Goal: Task Accomplishment & Management: Manage account settings

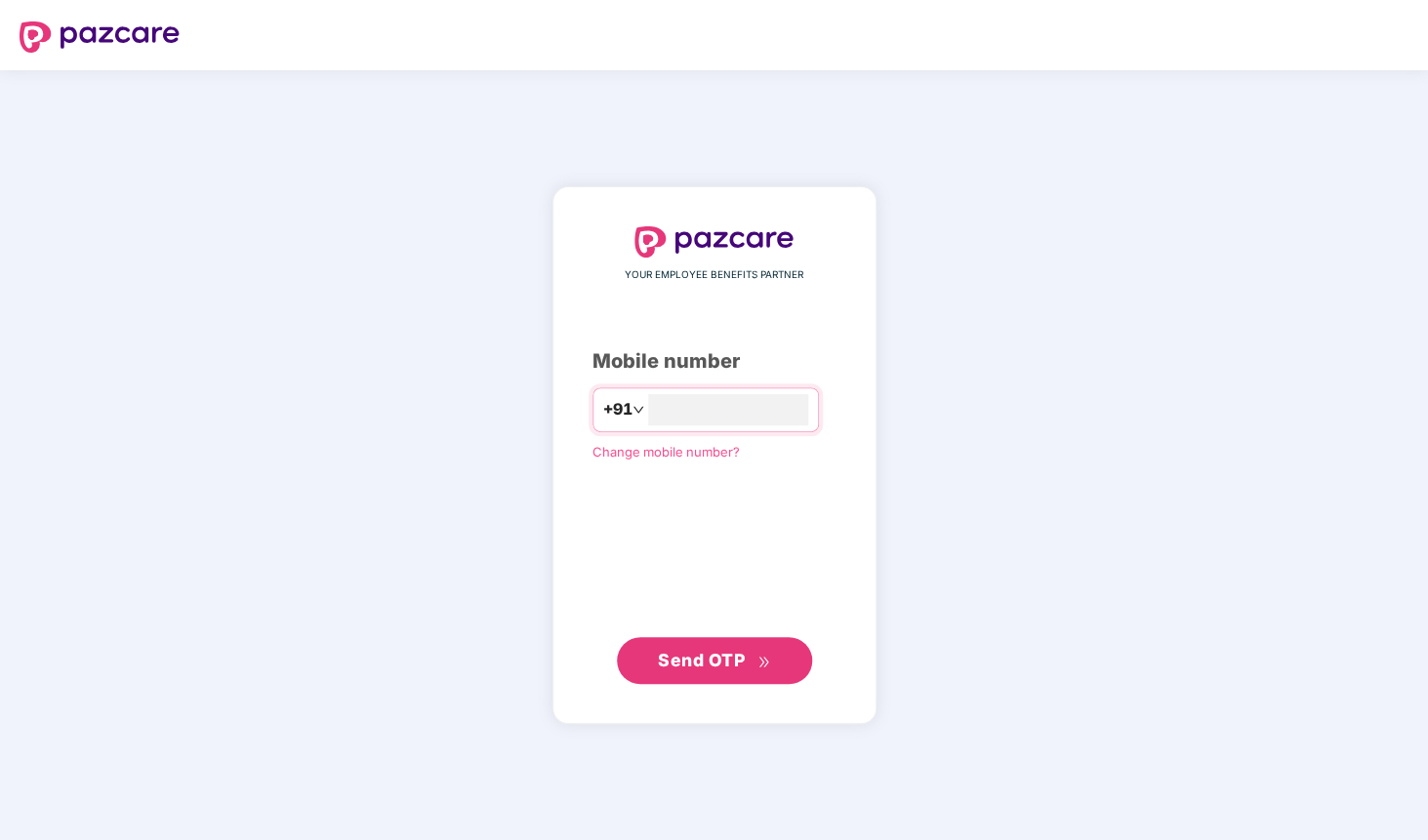
type input "**********"
click at [728, 664] on span "Send OTP" at bounding box center [701, 660] width 87 height 20
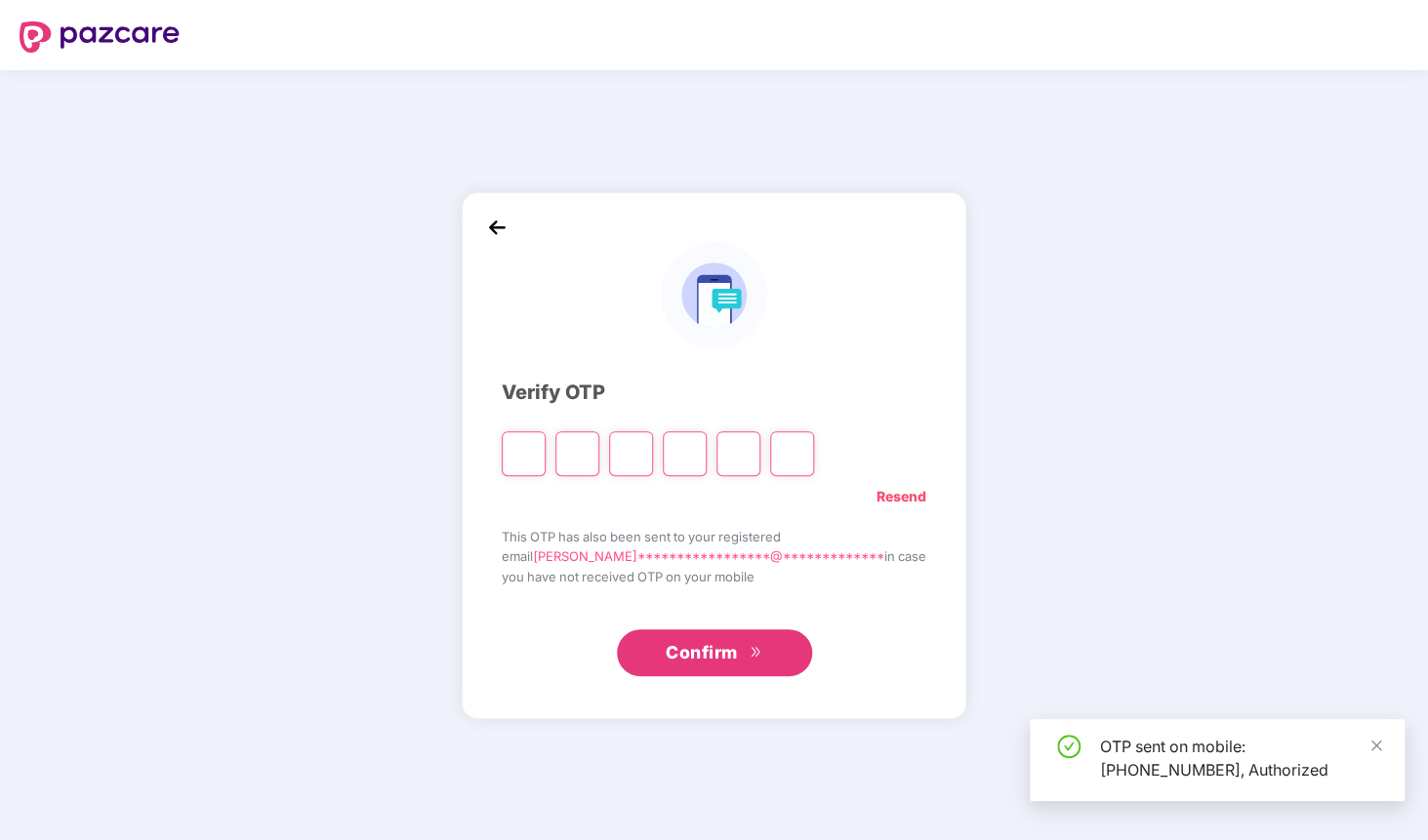
type input "*"
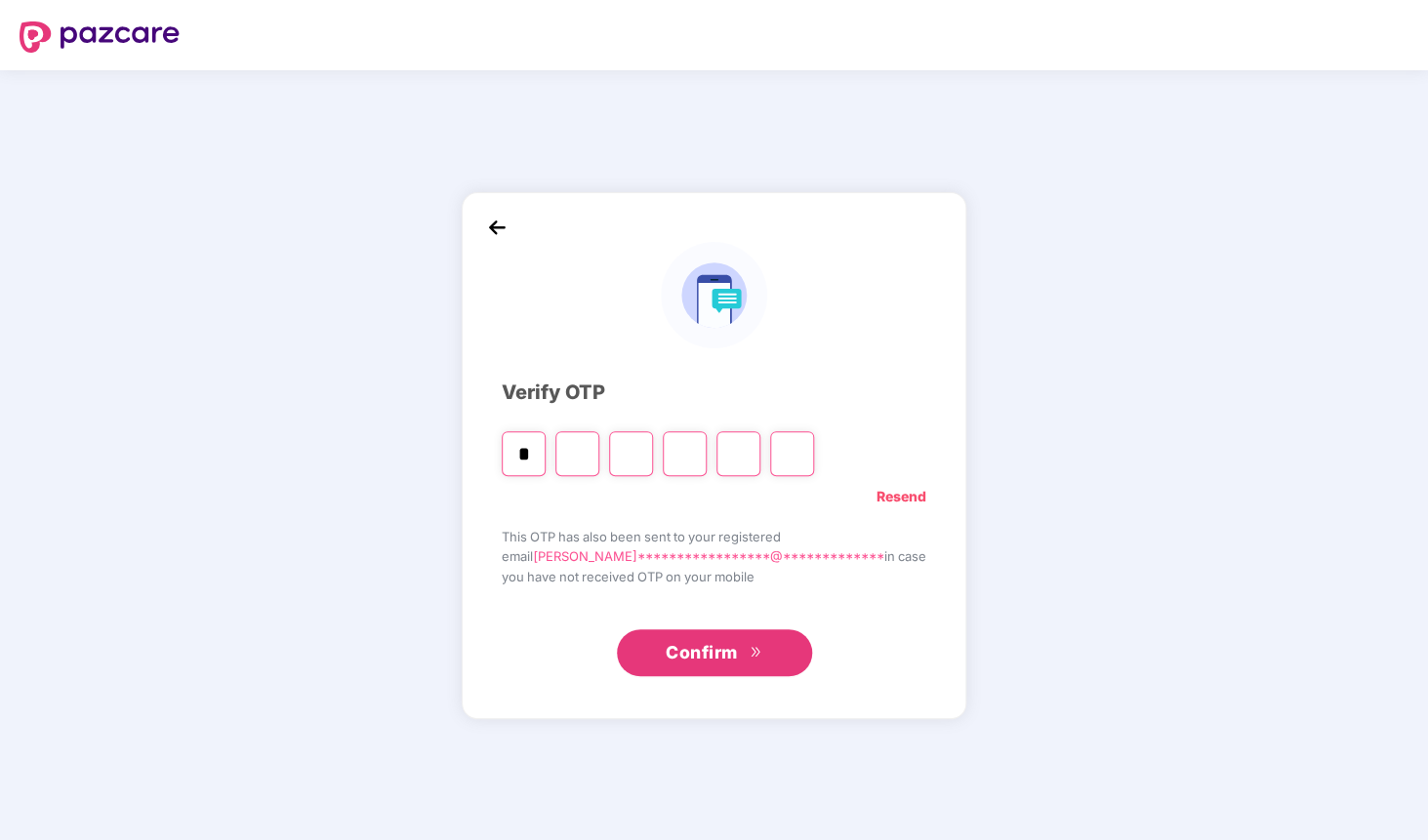
type input "*"
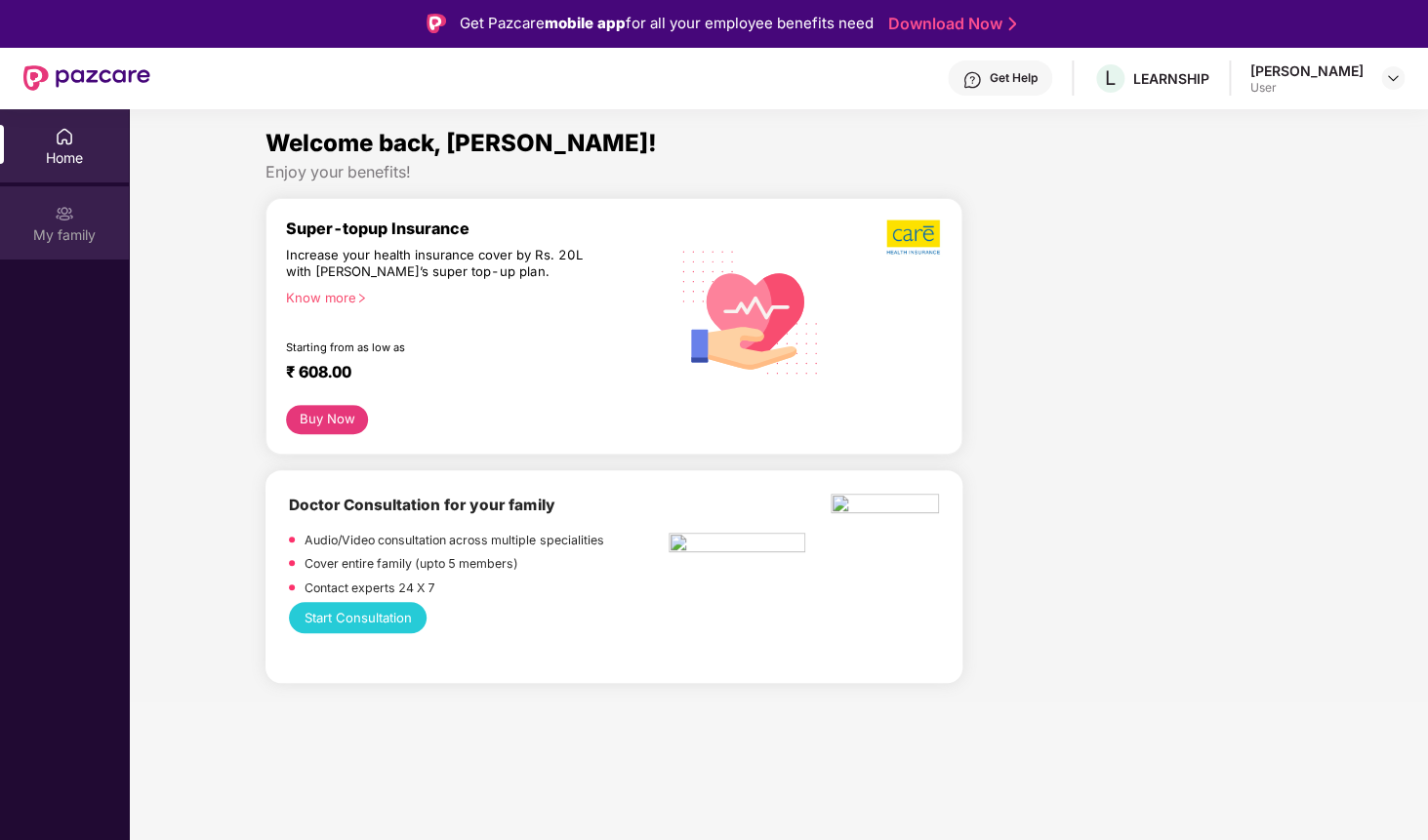
click at [76, 243] on div "My family" at bounding box center [64, 235] width 129 height 20
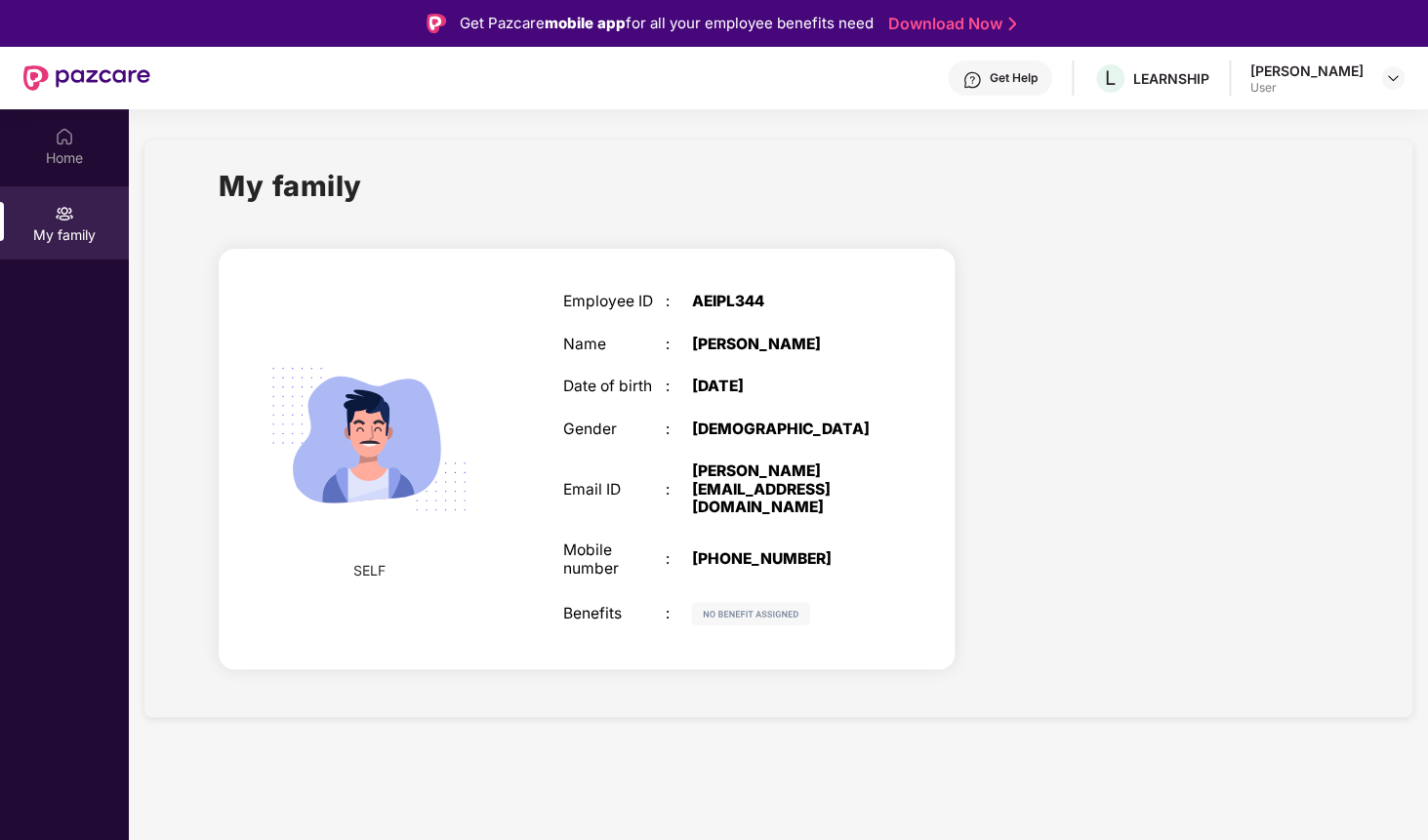
click at [980, 492] on div at bounding box center [1162, 462] width 384 height 462
click at [763, 612] on img at bounding box center [751, 614] width 119 height 23
click at [889, 619] on div "Employee ID : AEIPL344 Name : Rajeshwaran Venugopal Date of birth : 12 May 1982…" at bounding box center [716, 459] width 348 height 381
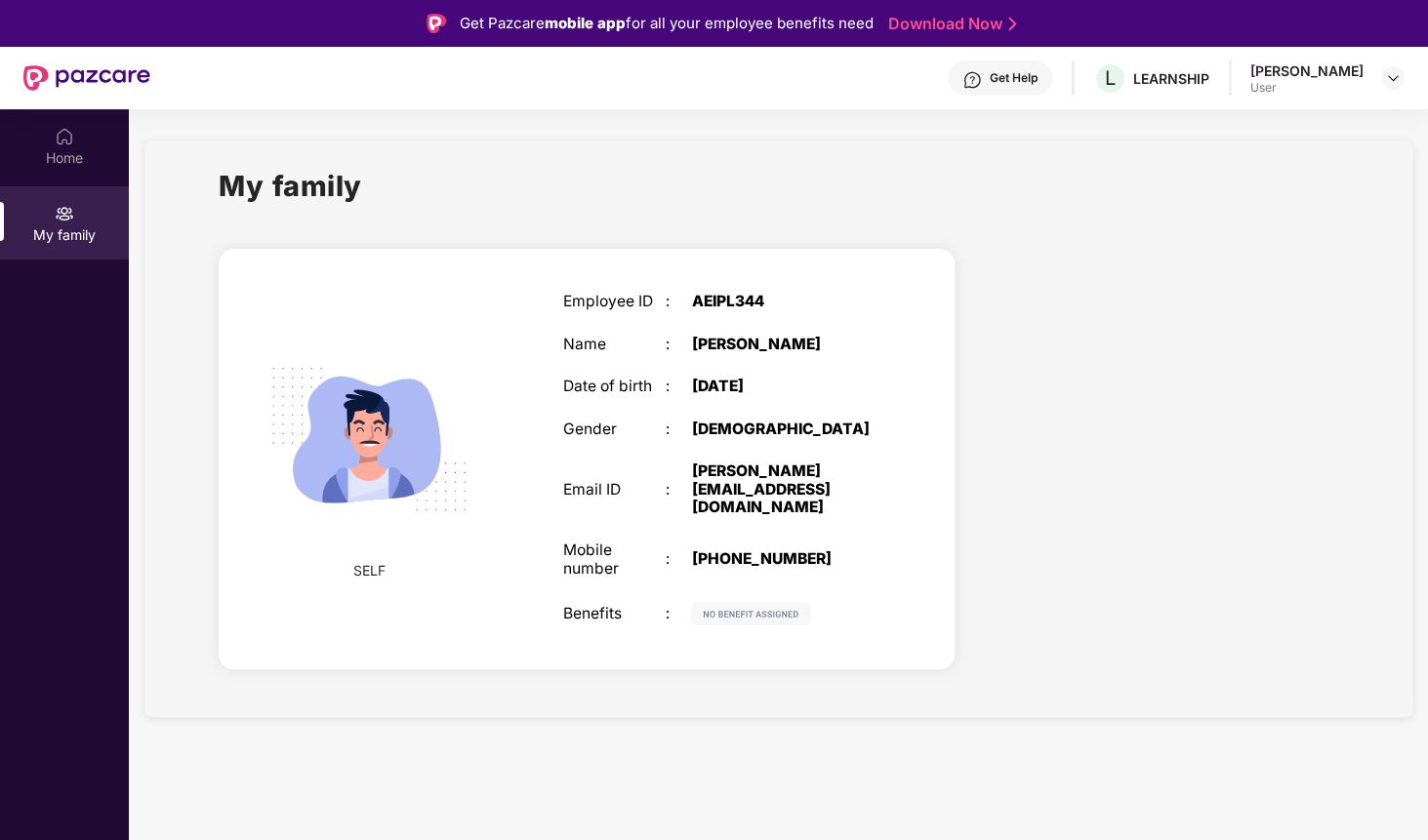
click at [1024, 448] on div at bounding box center [1162, 462] width 384 height 462
click at [707, 304] on div "AEIPL344" at bounding box center [781, 301] width 181 height 19
click at [992, 293] on div at bounding box center [1162, 462] width 384 height 462
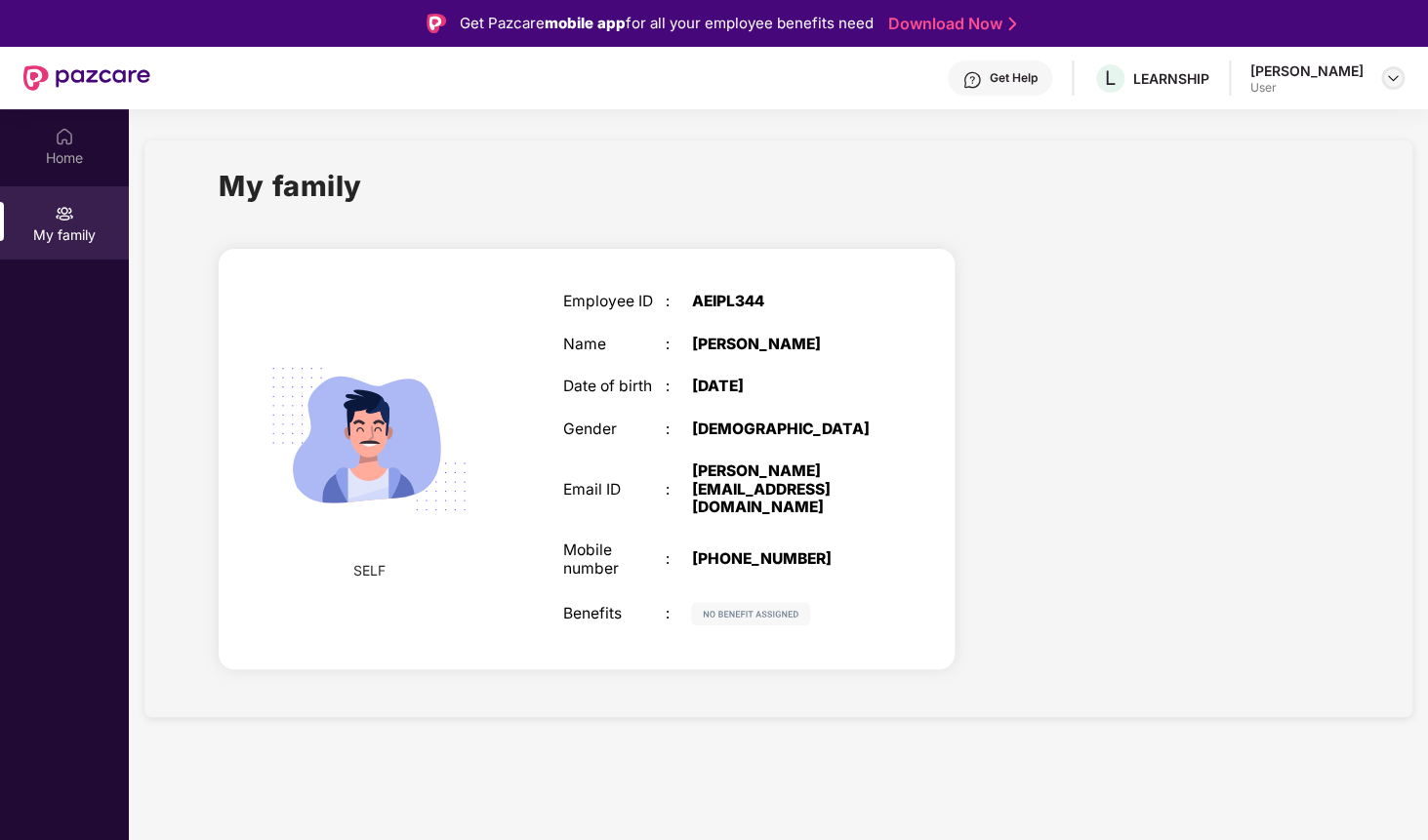
click at [1395, 84] on img at bounding box center [1393, 78] width 16 height 16
click at [1205, 277] on div at bounding box center [1162, 462] width 384 height 462
click at [63, 150] on div "Home" at bounding box center [64, 158] width 129 height 20
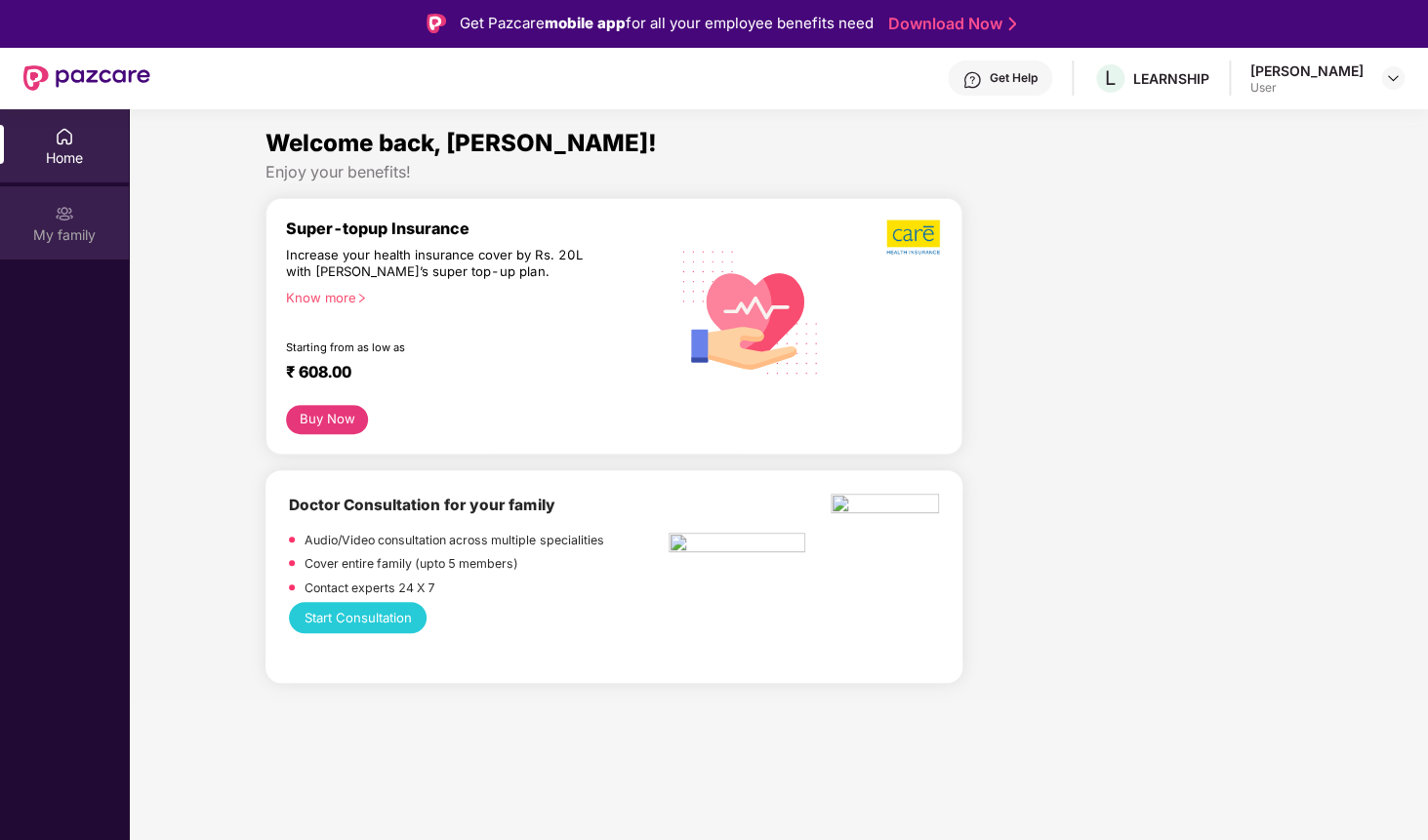
click at [61, 202] on div at bounding box center [64, 212] width 20 height 20
